Goal: Transaction & Acquisition: Purchase product/service

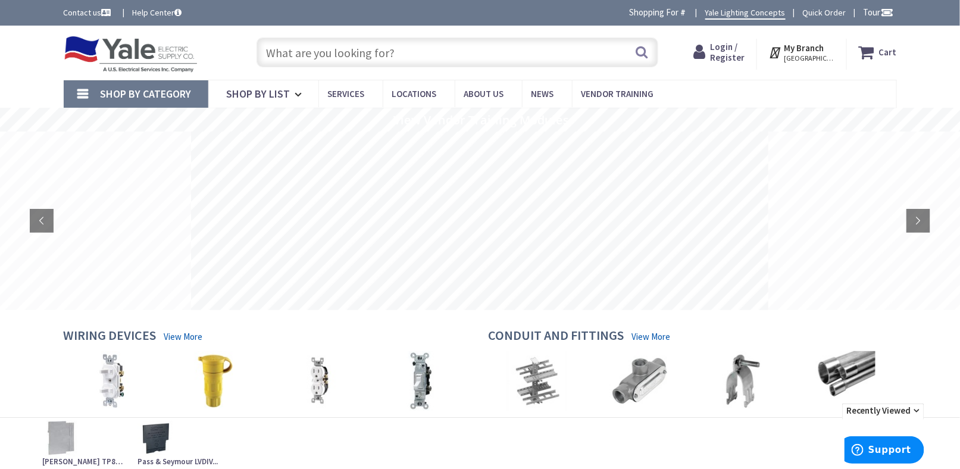
click at [316, 51] on input "text" at bounding box center [457, 52] width 402 height 30
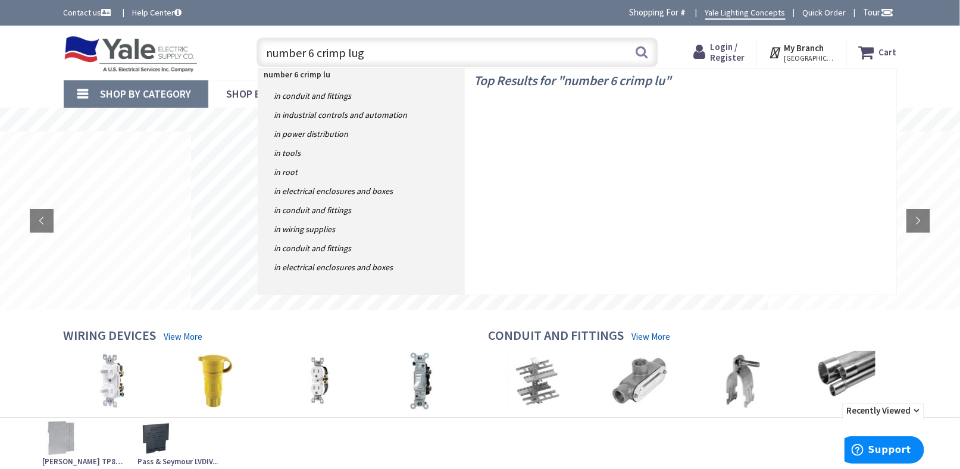
type input "number 6 crimp lugs"
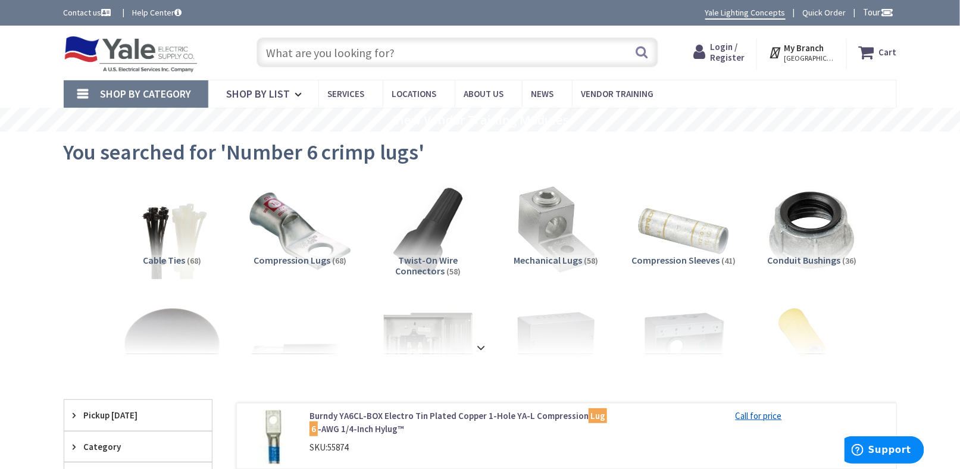
click at [280, 228] on img at bounding box center [300, 230] width 108 height 108
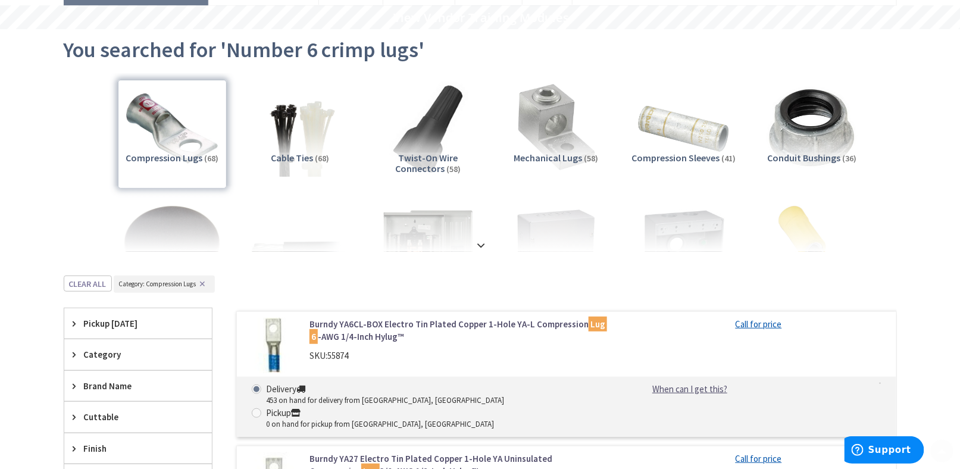
scroll to position [238, 0]
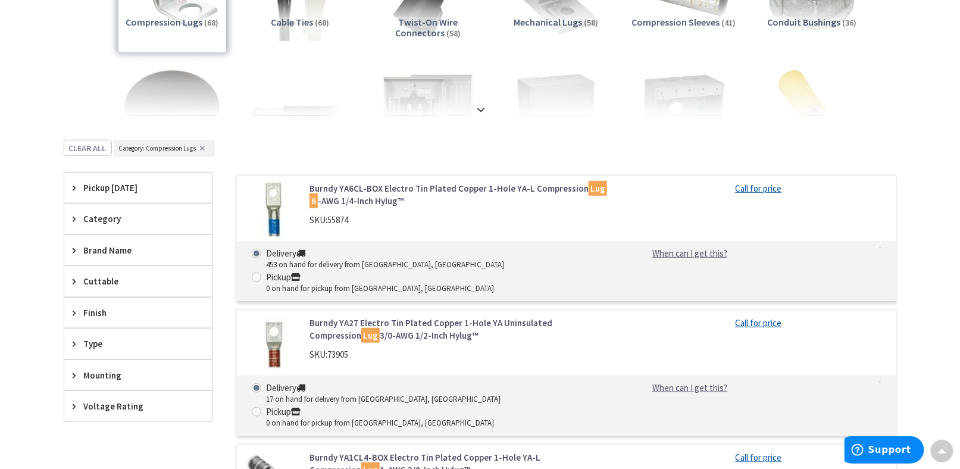
click at [13, 271] on div "Skip to Content Toggle Nav Search Cart My Cart Close" at bounding box center [480, 466] width 960 height 1357
click at [339, 202] on link "Burndy YA6CL-BOX Electro Tin Plated Copper 1-Hole YA-L Compression Lug 6 -AWG 1…" at bounding box center [460, 195] width 303 height 26
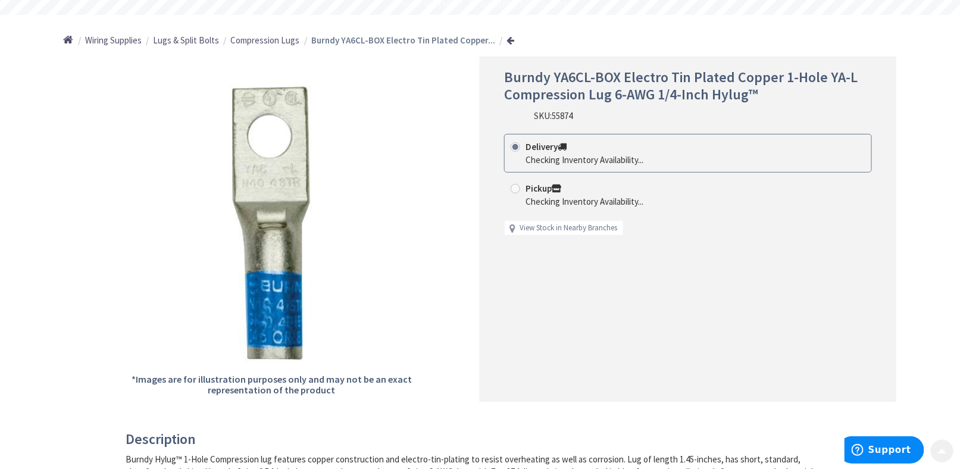
scroll to position [119, 0]
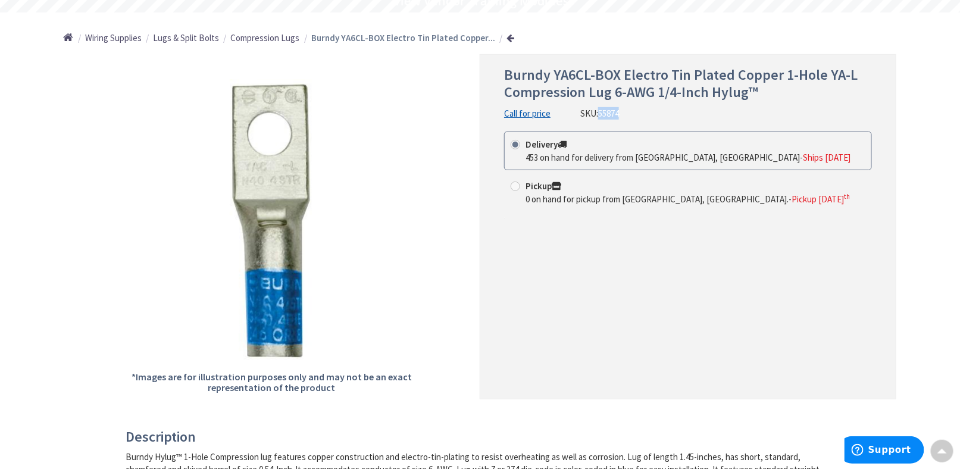
drag, startPoint x: 599, startPoint y: 115, endPoint x: 608, endPoint y: 114, distance: 9.0
click at [618, 114] on div "SKU: 55874" at bounding box center [599, 113] width 39 height 12
drag, startPoint x: 606, startPoint y: 114, endPoint x: 637, endPoint y: 111, distance: 31.1
click at [641, 111] on div "Burndy YA6CL-BOX Electro Tin Plated Copper 1-Hole YA-L Compression Lug 6-AWG 1/…" at bounding box center [688, 93] width 368 height 53
drag, startPoint x: 623, startPoint y: 112, endPoint x: 600, endPoint y: 117, distance: 23.6
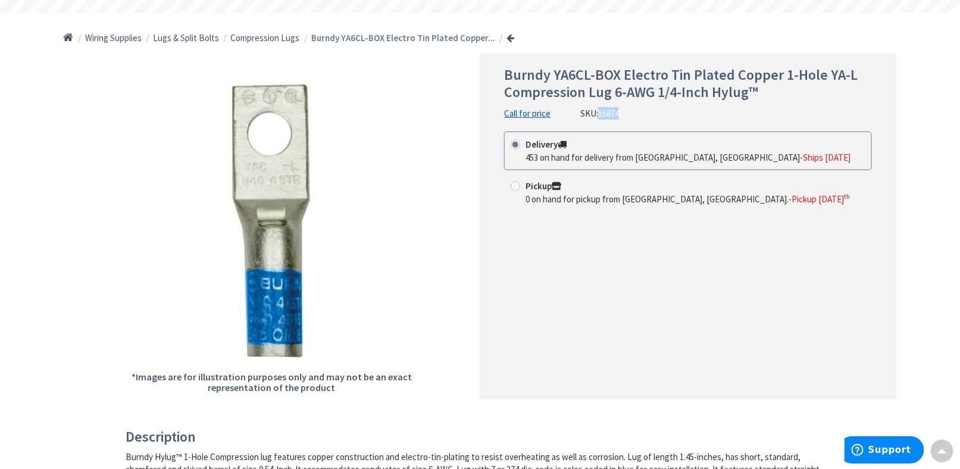
click at [600, 117] on div "Burndy YA6CL-BOX Electro Tin Plated Copper 1-Hole YA-L Compression Lug 6-AWG 1/…" at bounding box center [688, 93] width 368 height 53
copy span "55874"
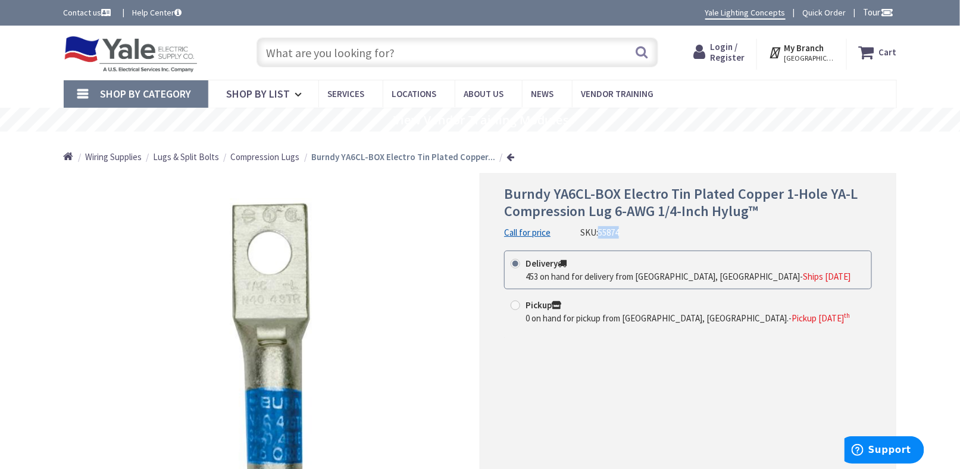
click at [145, 65] on img at bounding box center [131, 54] width 134 height 37
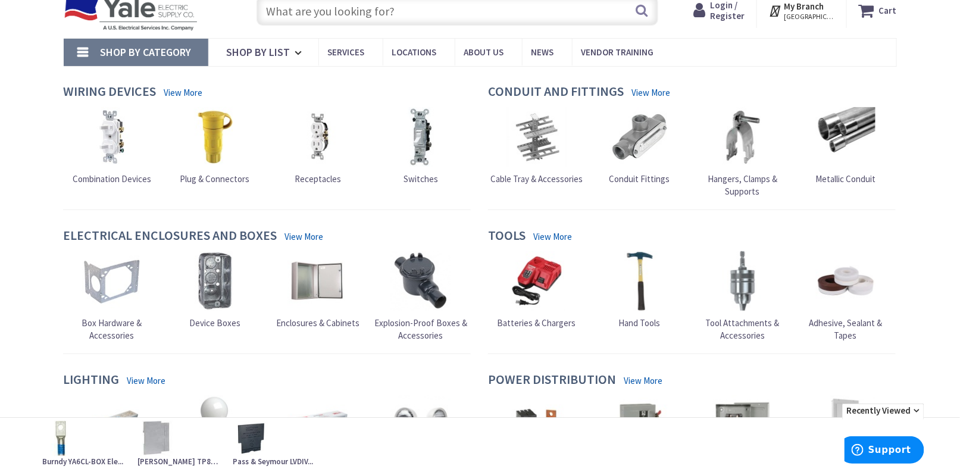
scroll to position [119, 0]
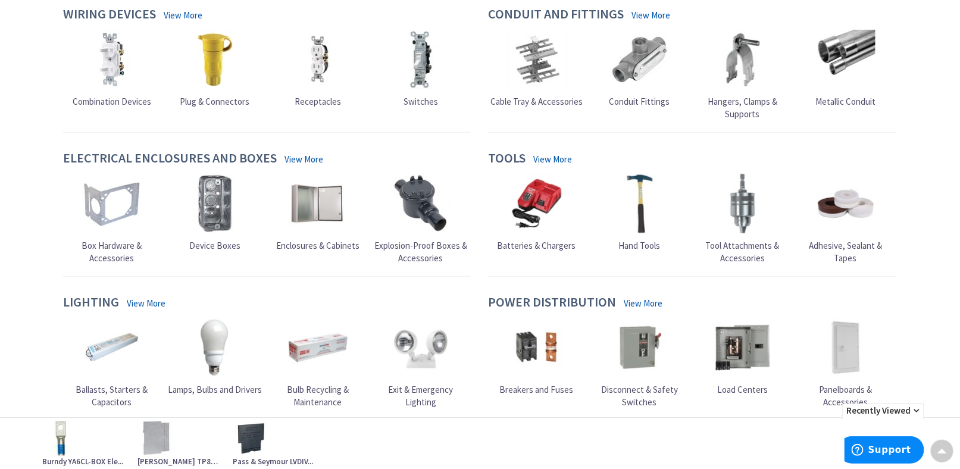
click at [913, 411] on span "Recently Viewed" at bounding box center [883, 410] width 82 height 15
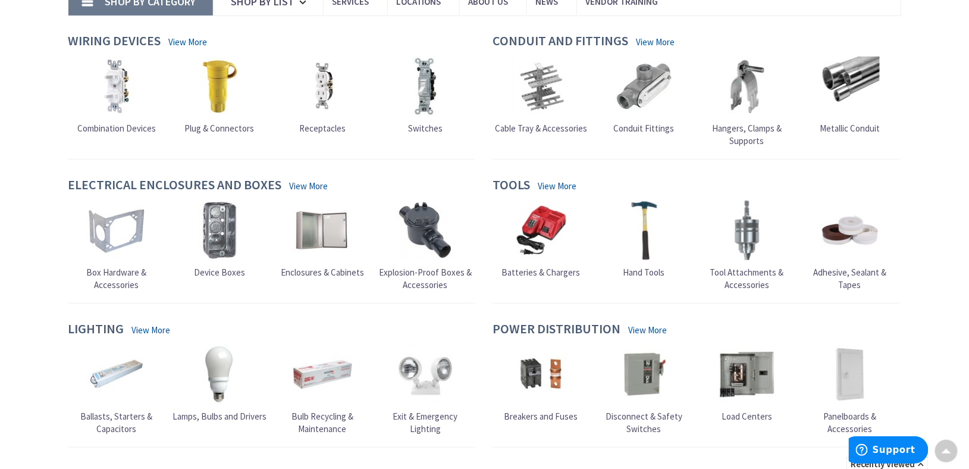
scroll to position [0, 0]
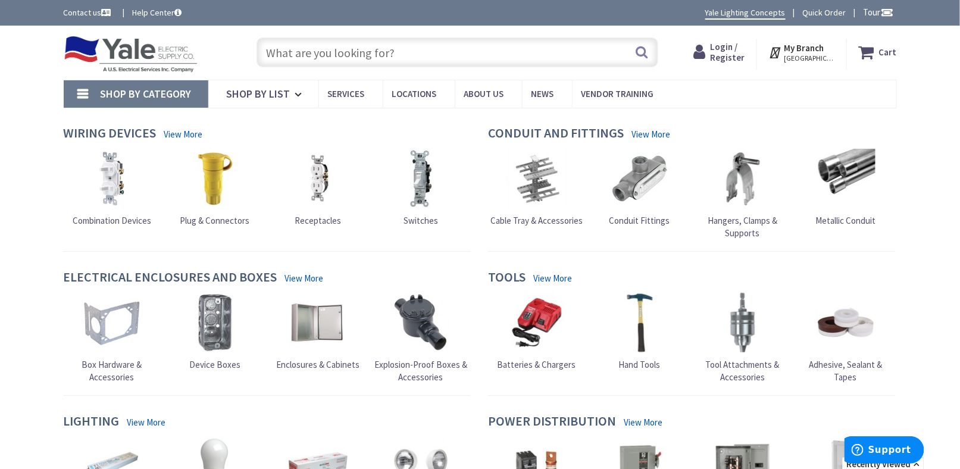
click at [82, 93] on link "Shop By Category" at bounding box center [136, 93] width 145 height 27
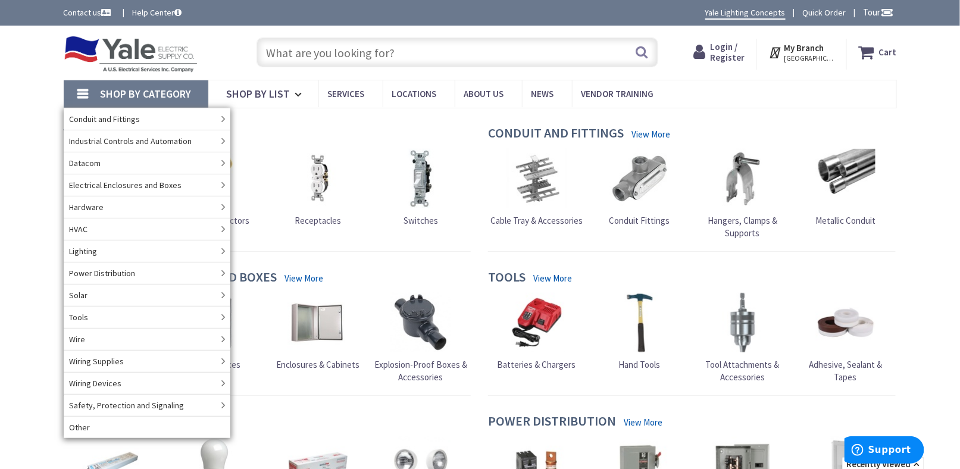
click at [805, 54] on span "HARRISBURG, PA" at bounding box center [809, 59] width 51 height 10
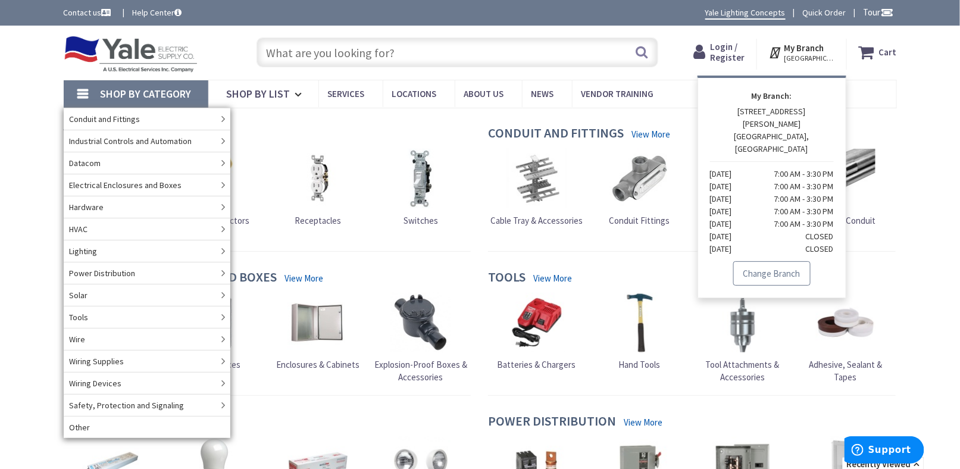
click at [763, 261] on link "Change Branch" at bounding box center [771, 273] width 77 height 25
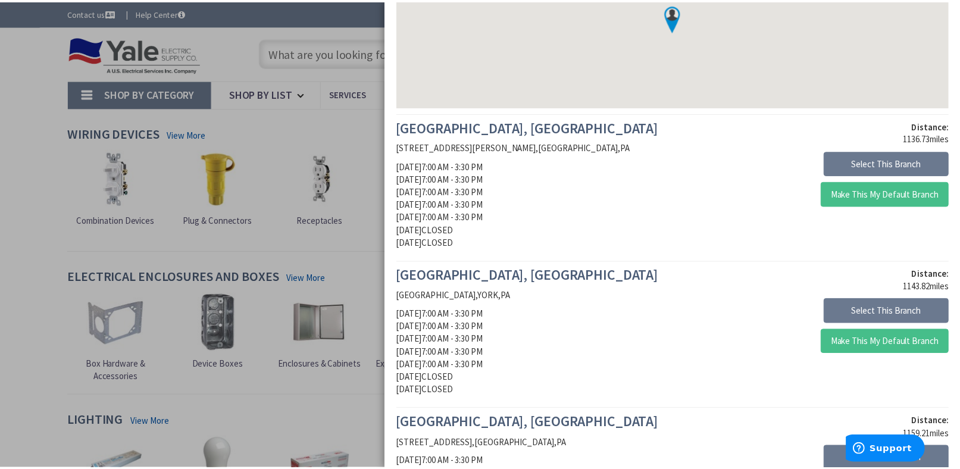
scroll to position [179, 0]
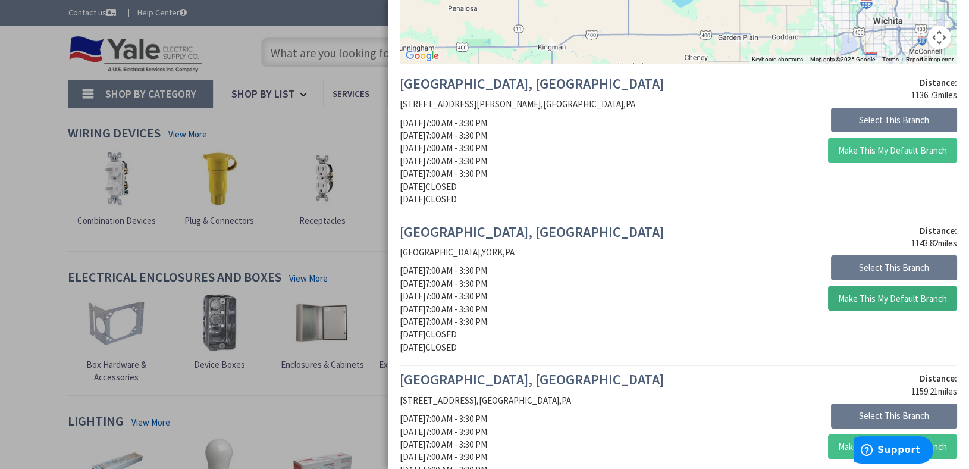
click at [862, 300] on button "Make This My Default Branch" at bounding box center [892, 298] width 129 height 25
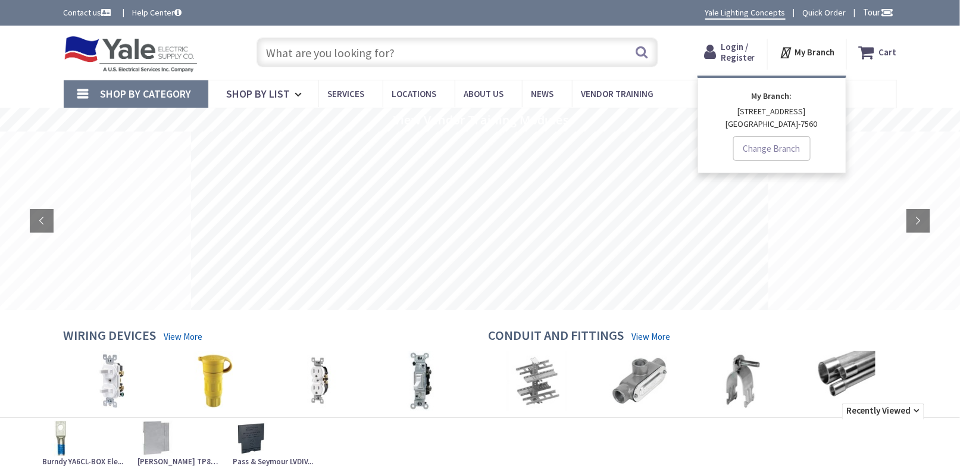
click at [790, 148] on link "Change Branch" at bounding box center [771, 148] width 77 height 25
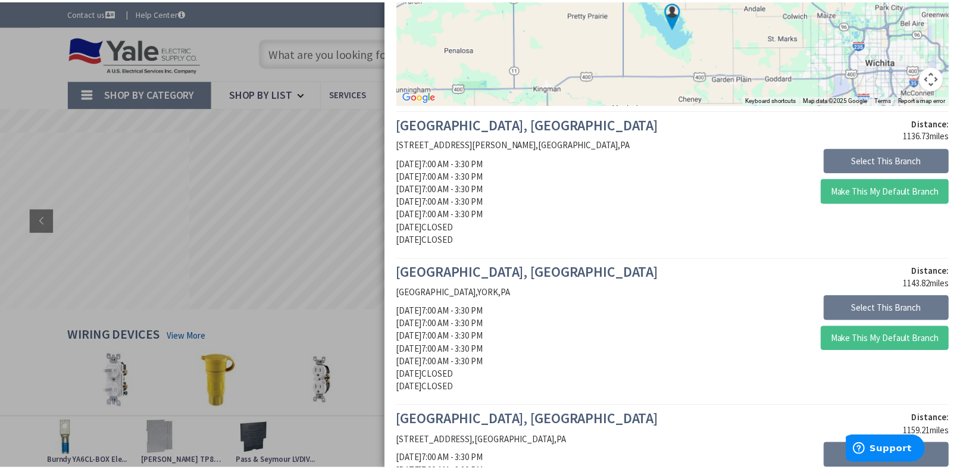
scroll to position [179, 0]
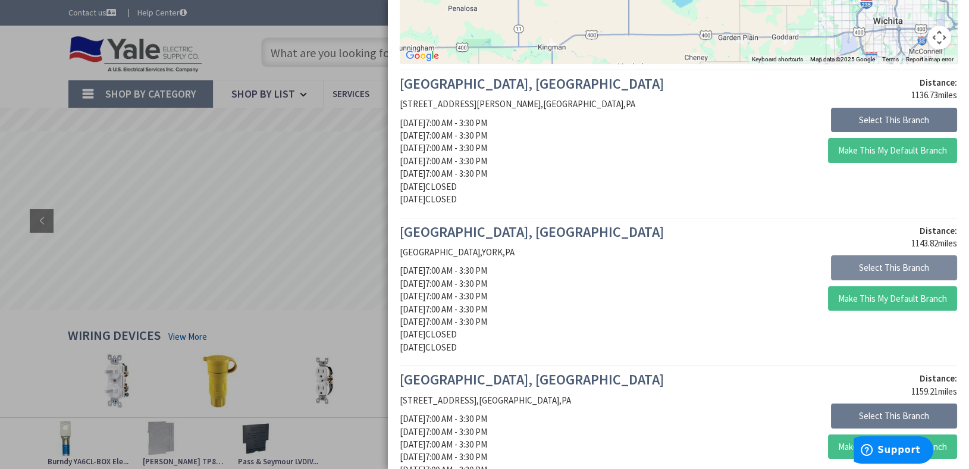
type input "17408"
click at [871, 270] on button "Select This Branch" at bounding box center [894, 267] width 126 height 25
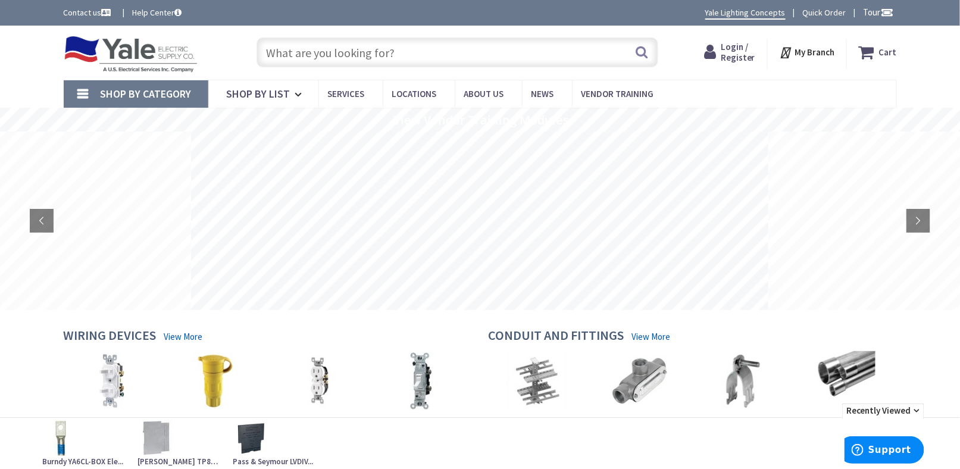
click at [815, 51] on strong "My Branch" at bounding box center [814, 51] width 40 height 11
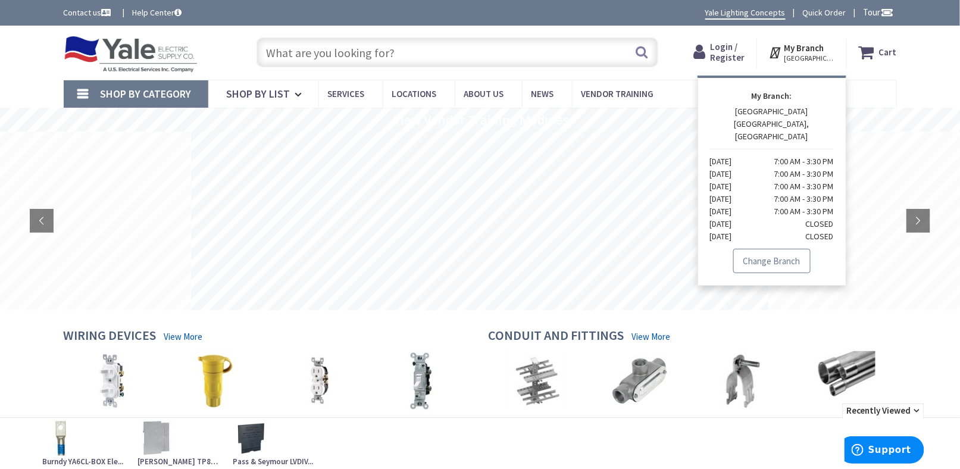
click at [754, 249] on link "Change Branch" at bounding box center [771, 261] width 77 height 25
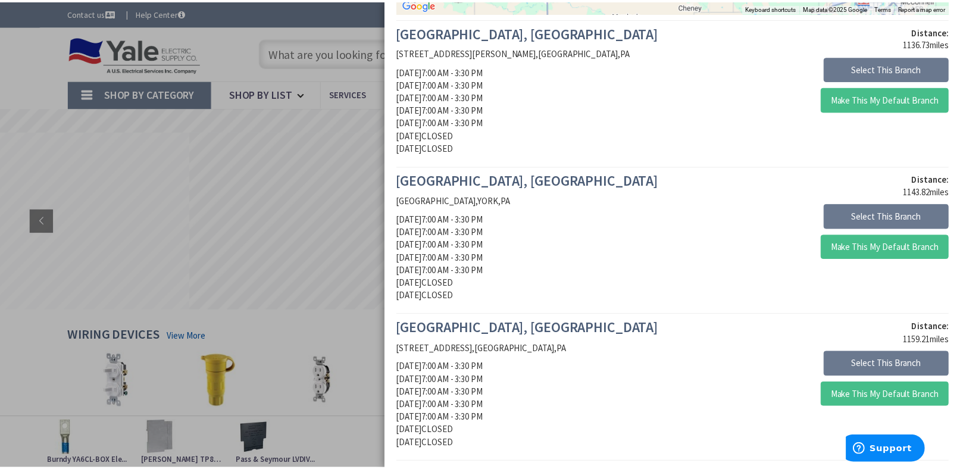
scroll to position [238, 0]
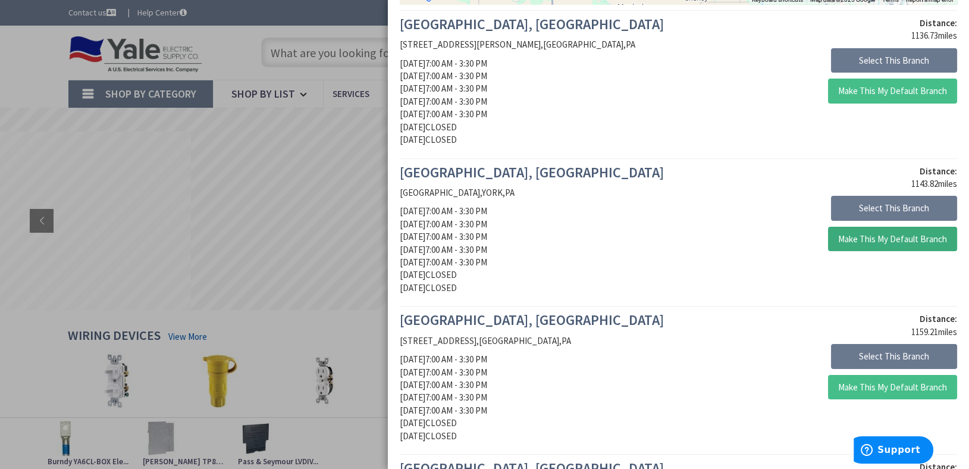
click at [845, 242] on button "Make This My Default Branch" at bounding box center [892, 239] width 129 height 25
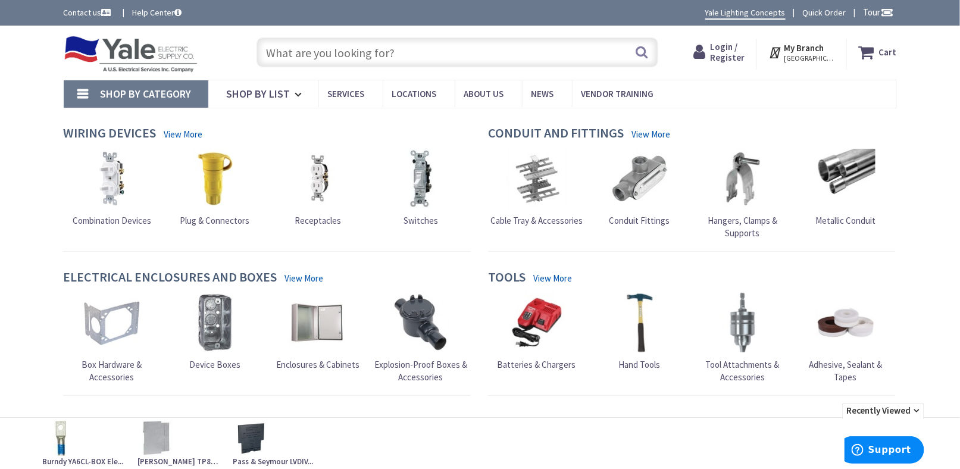
click at [305, 58] on input "text" at bounding box center [457, 52] width 402 height 30
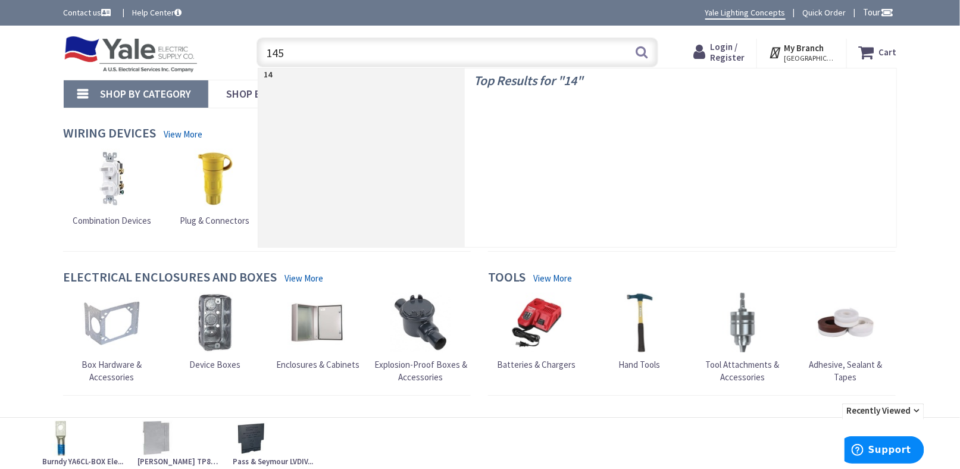
type input "1451"
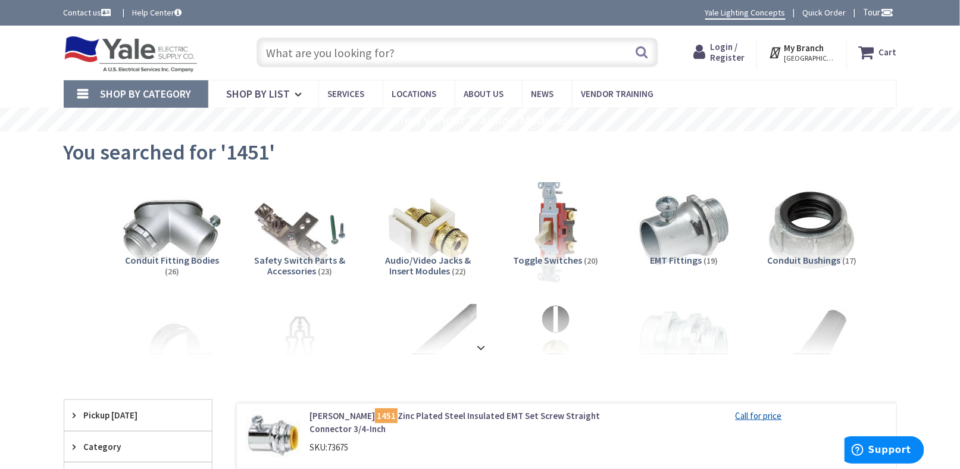
click at [555, 221] on img at bounding box center [556, 230] width 108 height 108
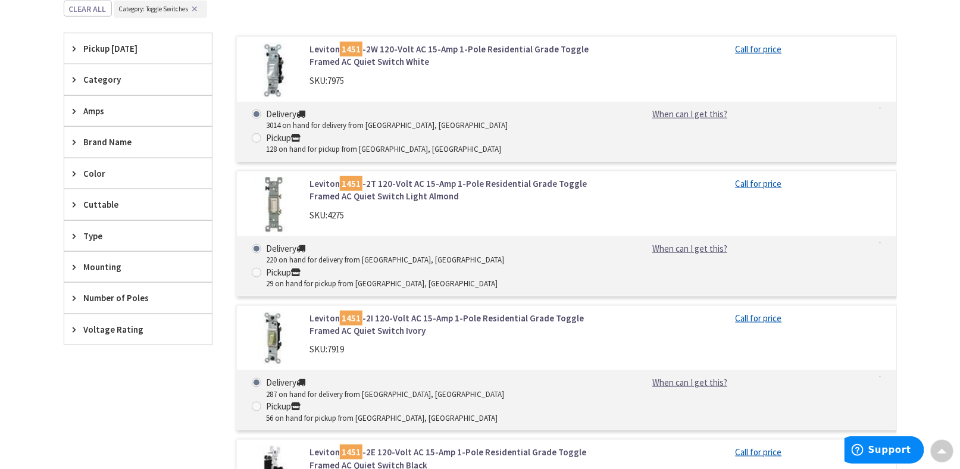
scroll to position [318, 0]
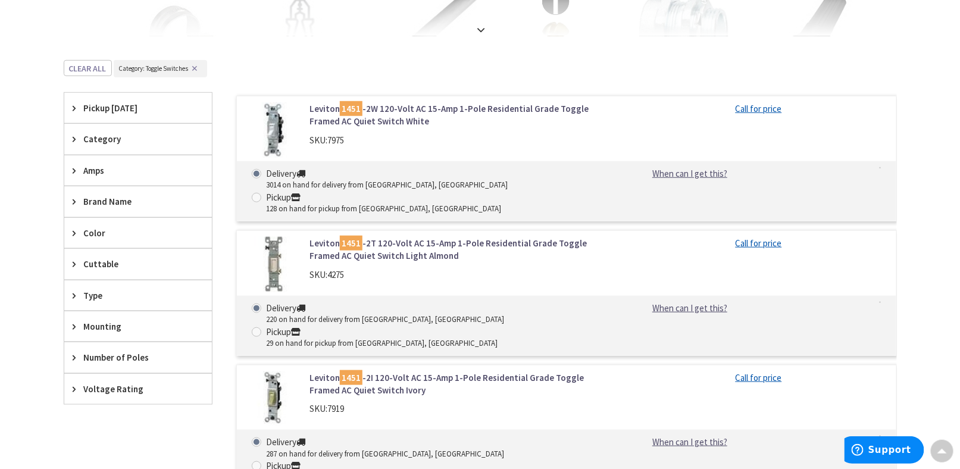
click at [396, 109] on link "Leviton 1451 -2W 120-Volt AC 15-Amp 1-Pole Residential Grade Toggle Framed AC Q…" at bounding box center [460, 115] width 303 height 26
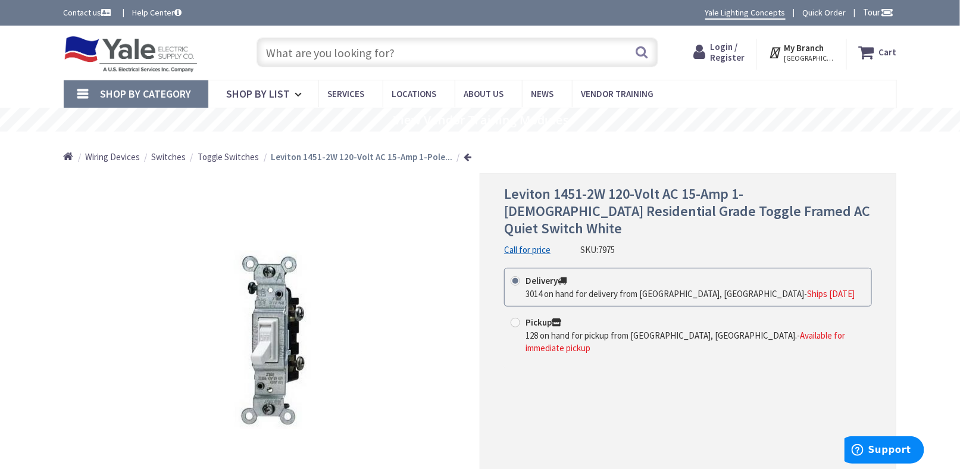
click at [163, 54] on img at bounding box center [131, 54] width 134 height 37
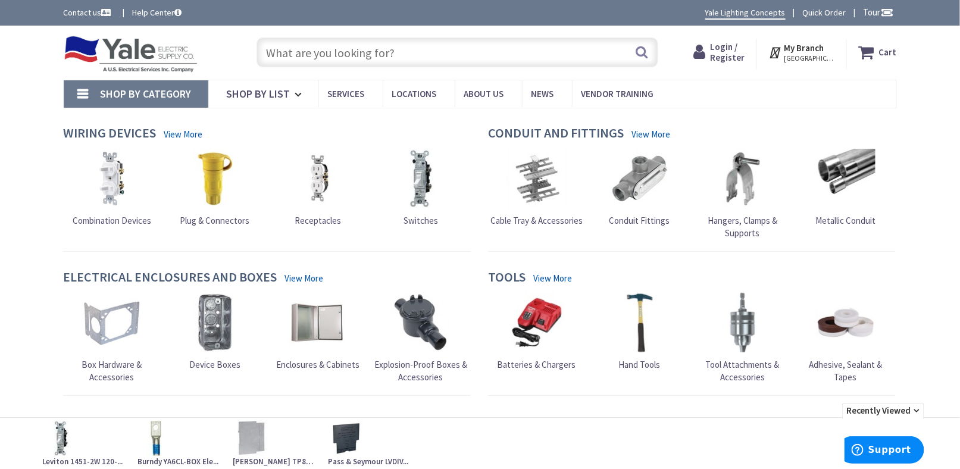
click at [886, 15] on icon at bounding box center [887, 12] width 18 height 18
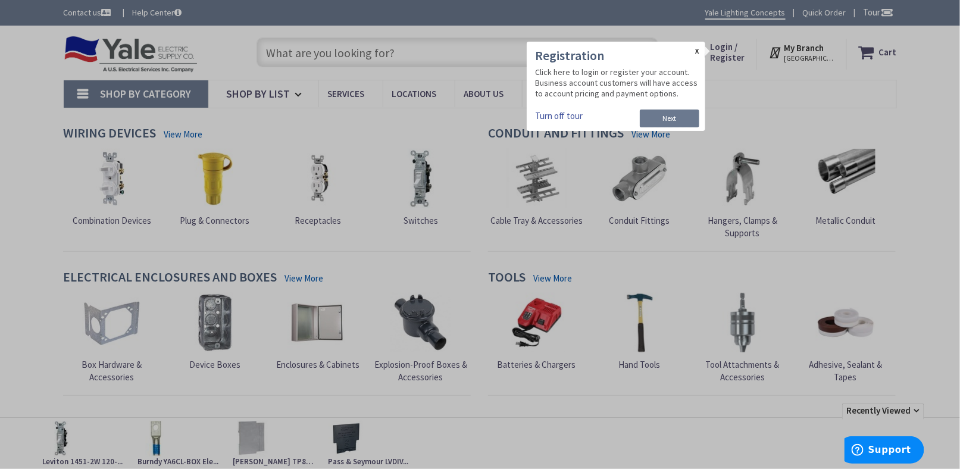
click at [698, 53] on link "X" at bounding box center [697, 52] width 4 height 8
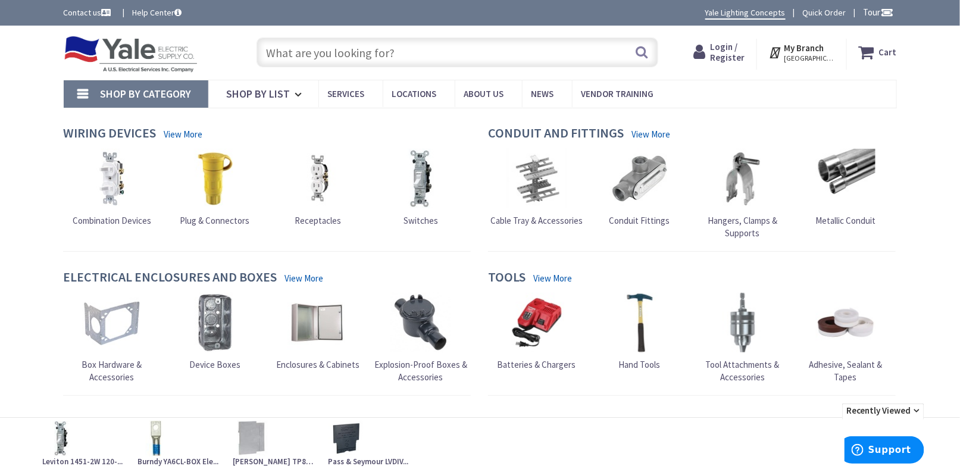
click at [819, 8] on link "Quick Order" at bounding box center [824, 13] width 43 height 12
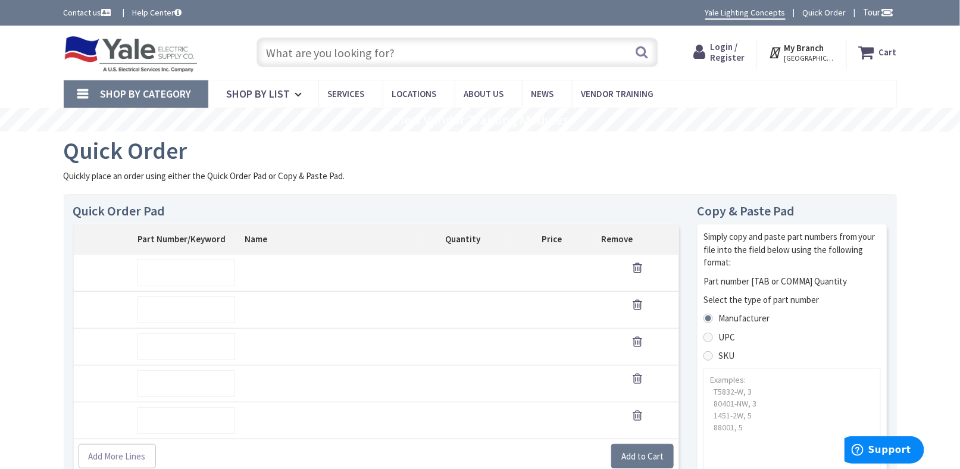
click at [98, 56] on img at bounding box center [131, 54] width 134 height 37
click at [108, 40] on img at bounding box center [131, 54] width 134 height 37
click at [108, 48] on img at bounding box center [131, 54] width 134 height 37
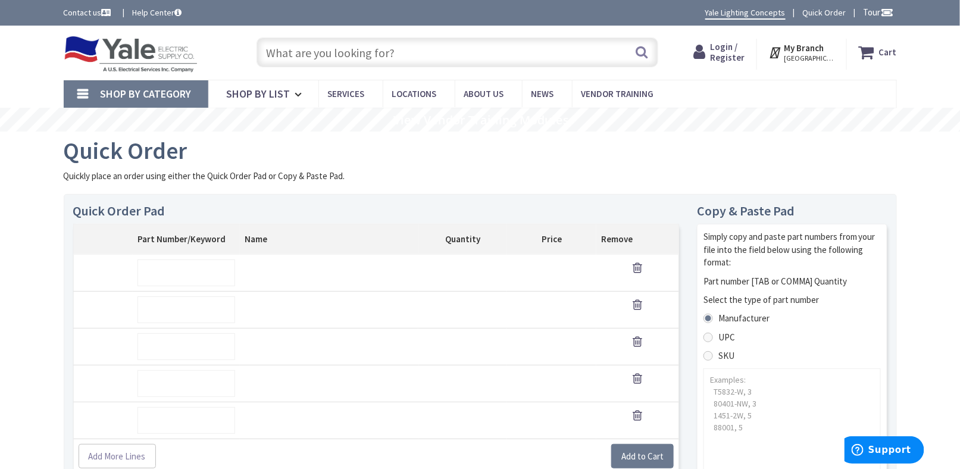
click at [75, 90] on link "Shop By Category" at bounding box center [136, 93] width 145 height 27
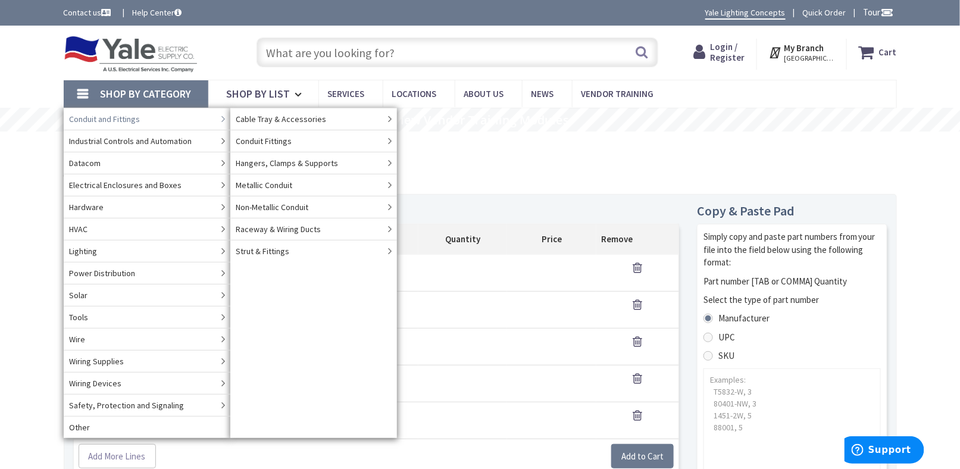
click at [93, 118] on span "Conduit and Fittings" at bounding box center [105, 119] width 71 height 12
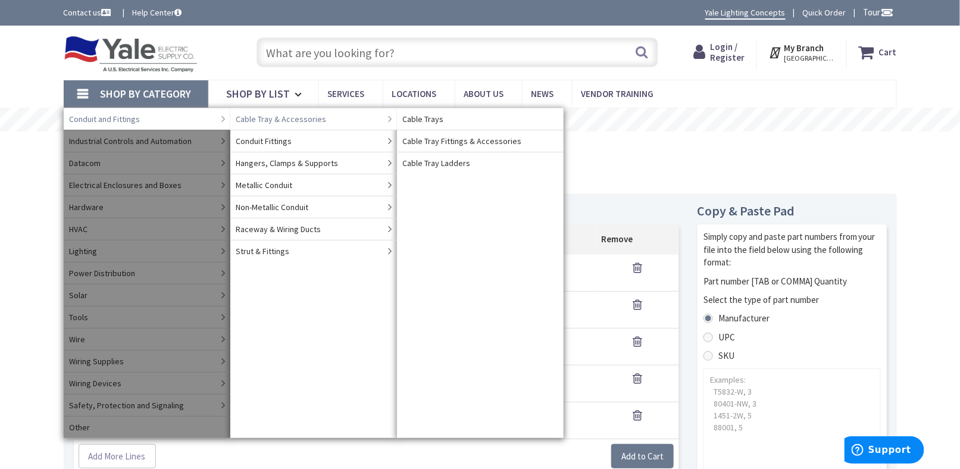
click at [295, 115] on span "Cable Tray & Accessories" at bounding box center [281, 119] width 90 height 12
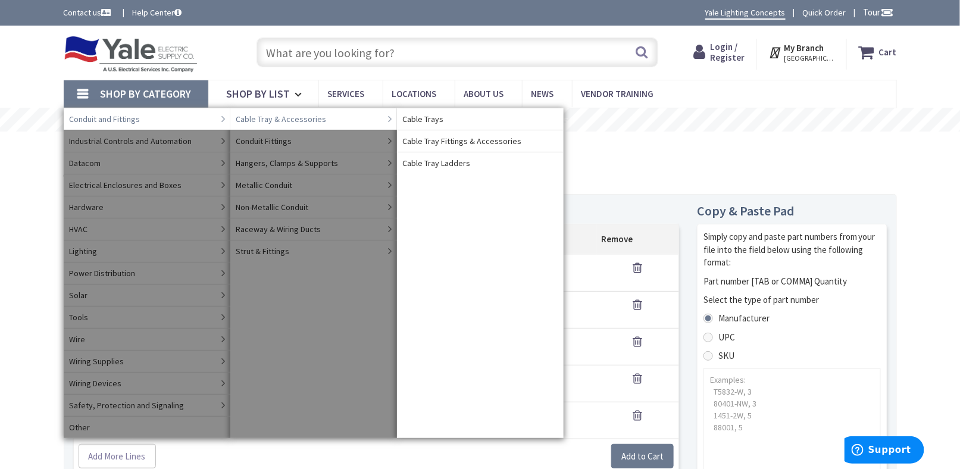
click at [415, 118] on span "Cable Trays" at bounding box center [423, 119] width 41 height 12
click at [416, 140] on span "Cable Tray Fittings & Accessories" at bounding box center [462, 141] width 119 height 12
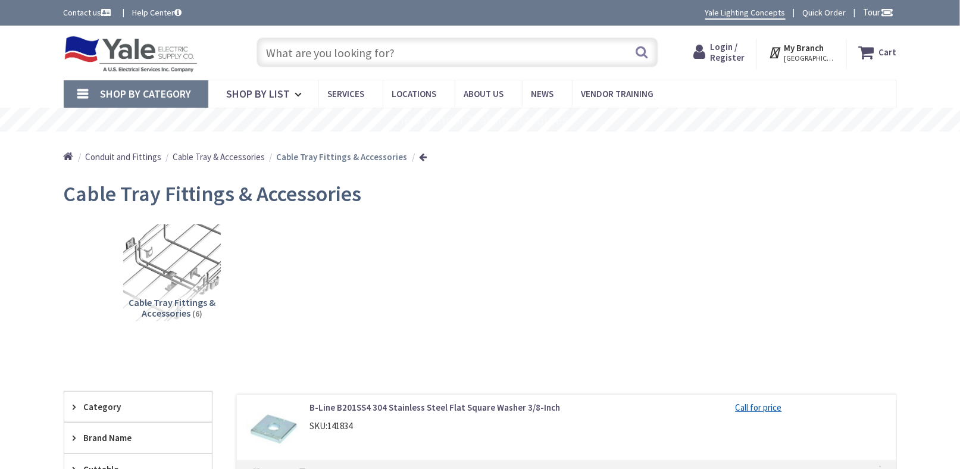
click at [130, 60] on img at bounding box center [131, 54] width 134 height 37
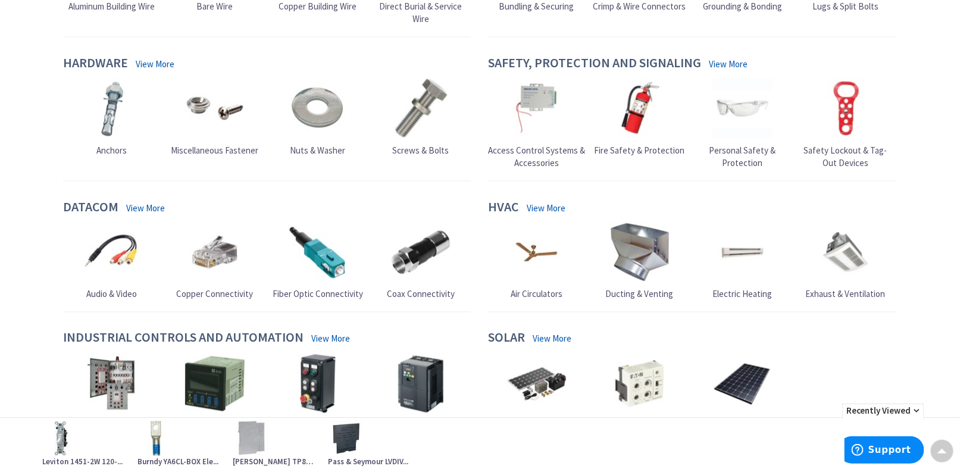
scroll to position [655, 0]
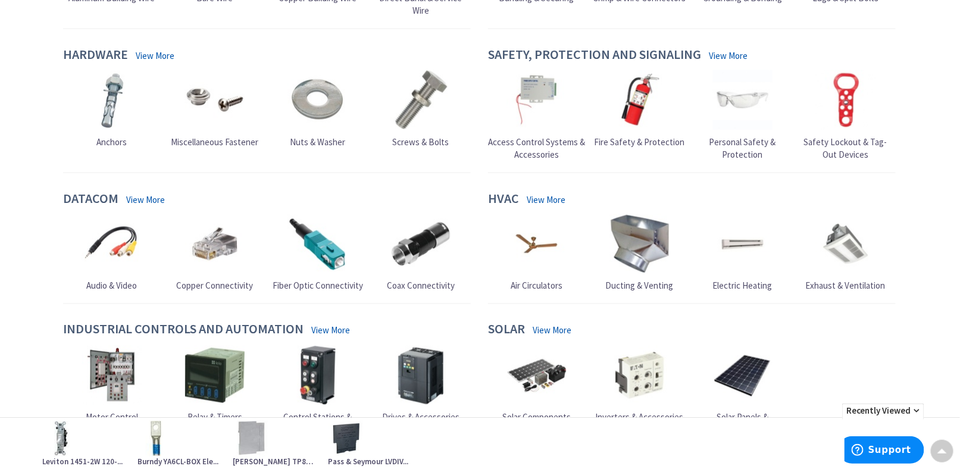
click at [918, 411] on span "Recently Viewed" at bounding box center [883, 410] width 82 height 15
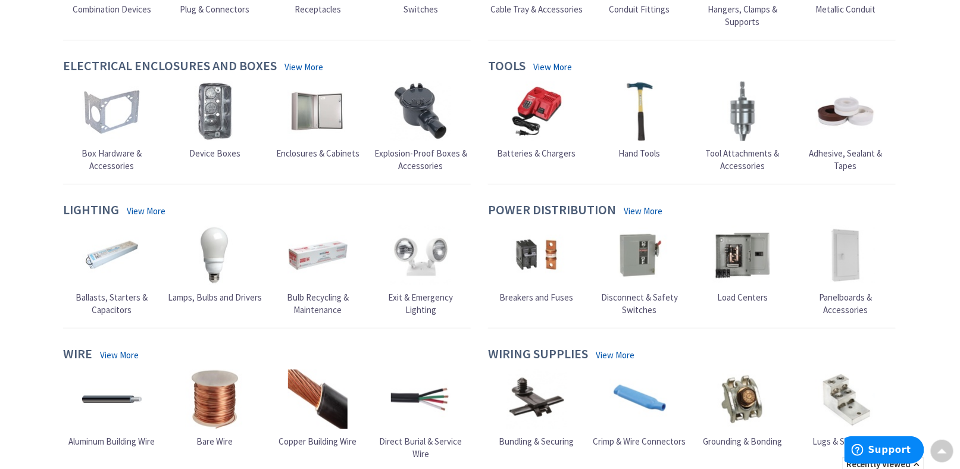
scroll to position [0, 0]
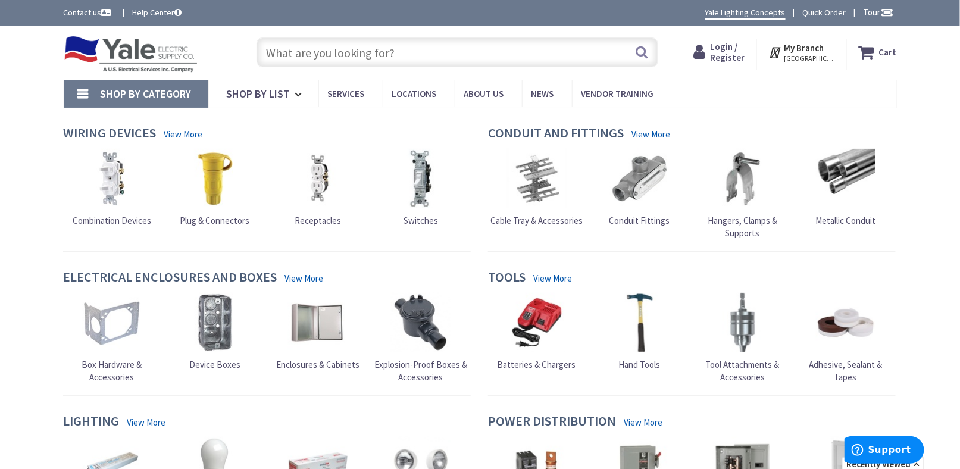
click at [7, 106] on div "Shop By Category Conduit and Fittings Cable Tray & Accessories Cable Trays Cabl…" at bounding box center [480, 94] width 960 height 28
click at [371, 55] on input "text" at bounding box center [457, 52] width 402 height 30
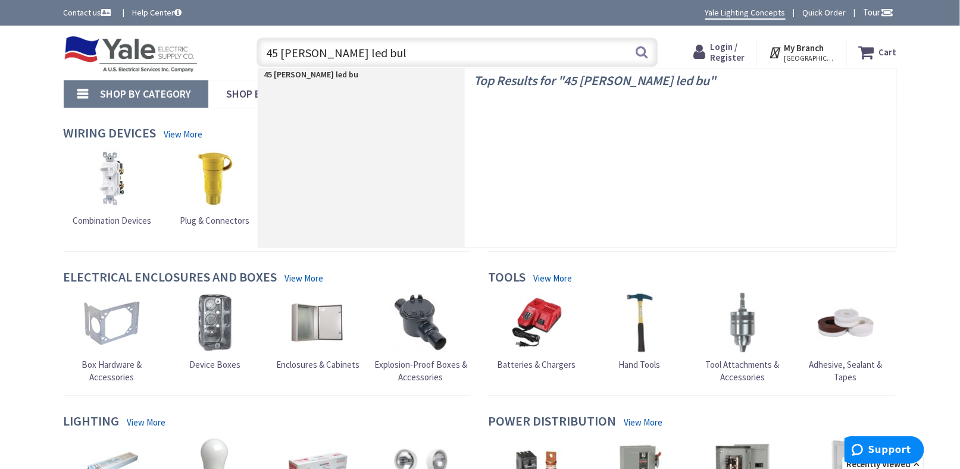
type input "45 watt led bulb"
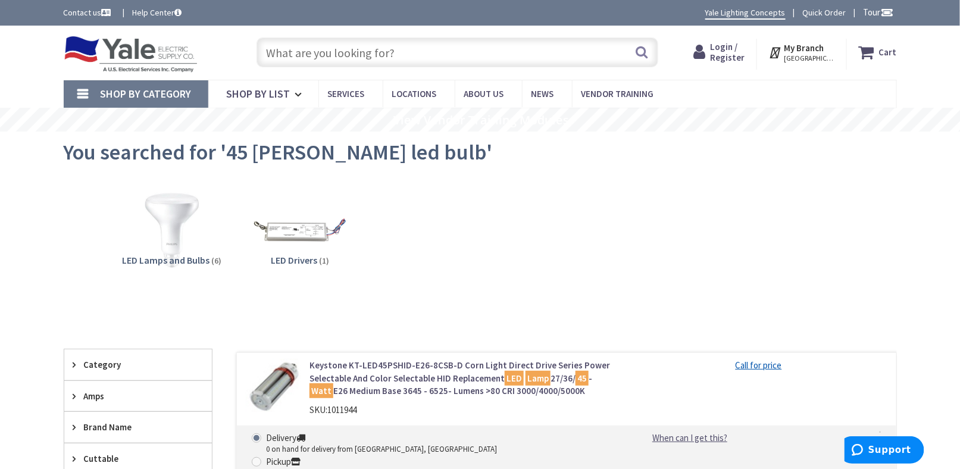
click at [158, 52] on img at bounding box center [131, 54] width 134 height 37
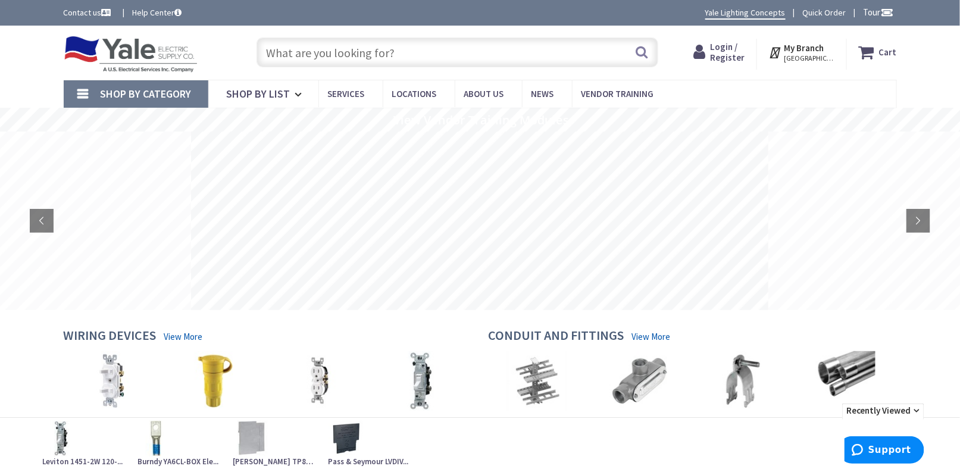
click at [493, 57] on input "text" at bounding box center [457, 52] width 402 height 30
click at [20, 66] on div "Skip to Content Toggle Nav Search Cart My Cart Close" at bounding box center [480, 53] width 960 height 54
click at [286, 58] on input "text" at bounding box center [457, 52] width 402 height 30
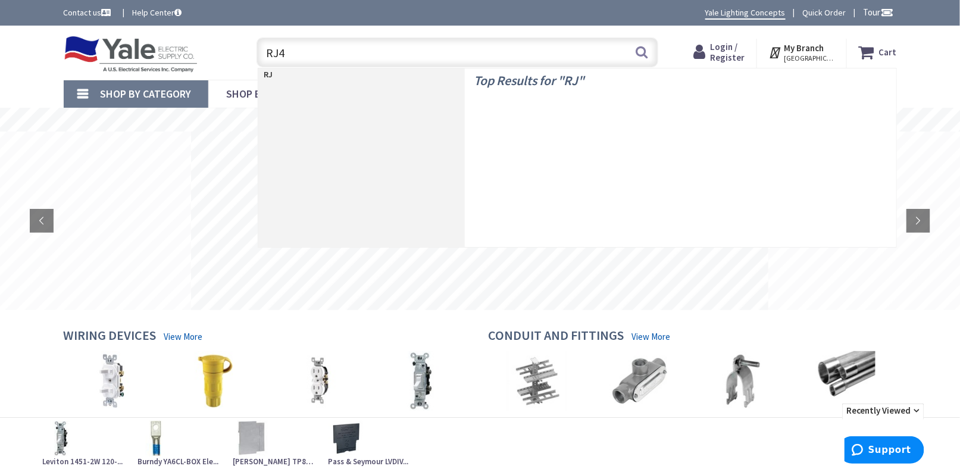
type input "RJ45"
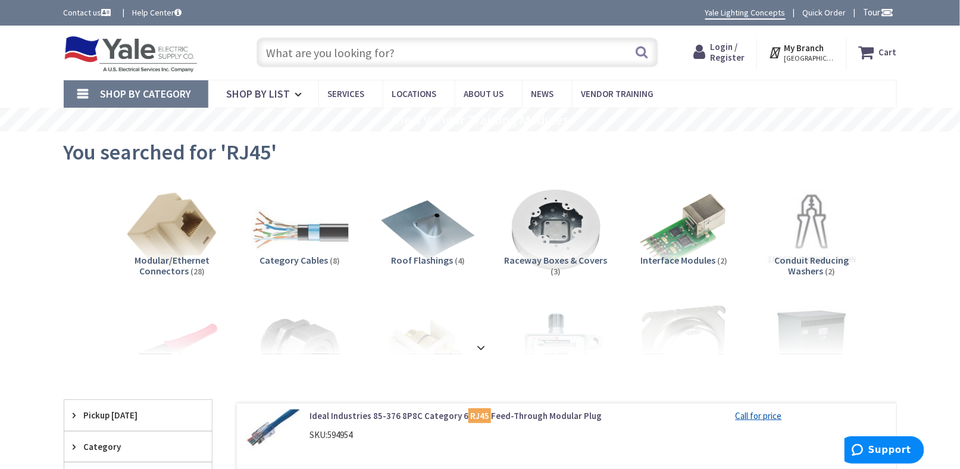
click at [122, 58] on img at bounding box center [131, 54] width 134 height 37
